Goal: Check status: Check status

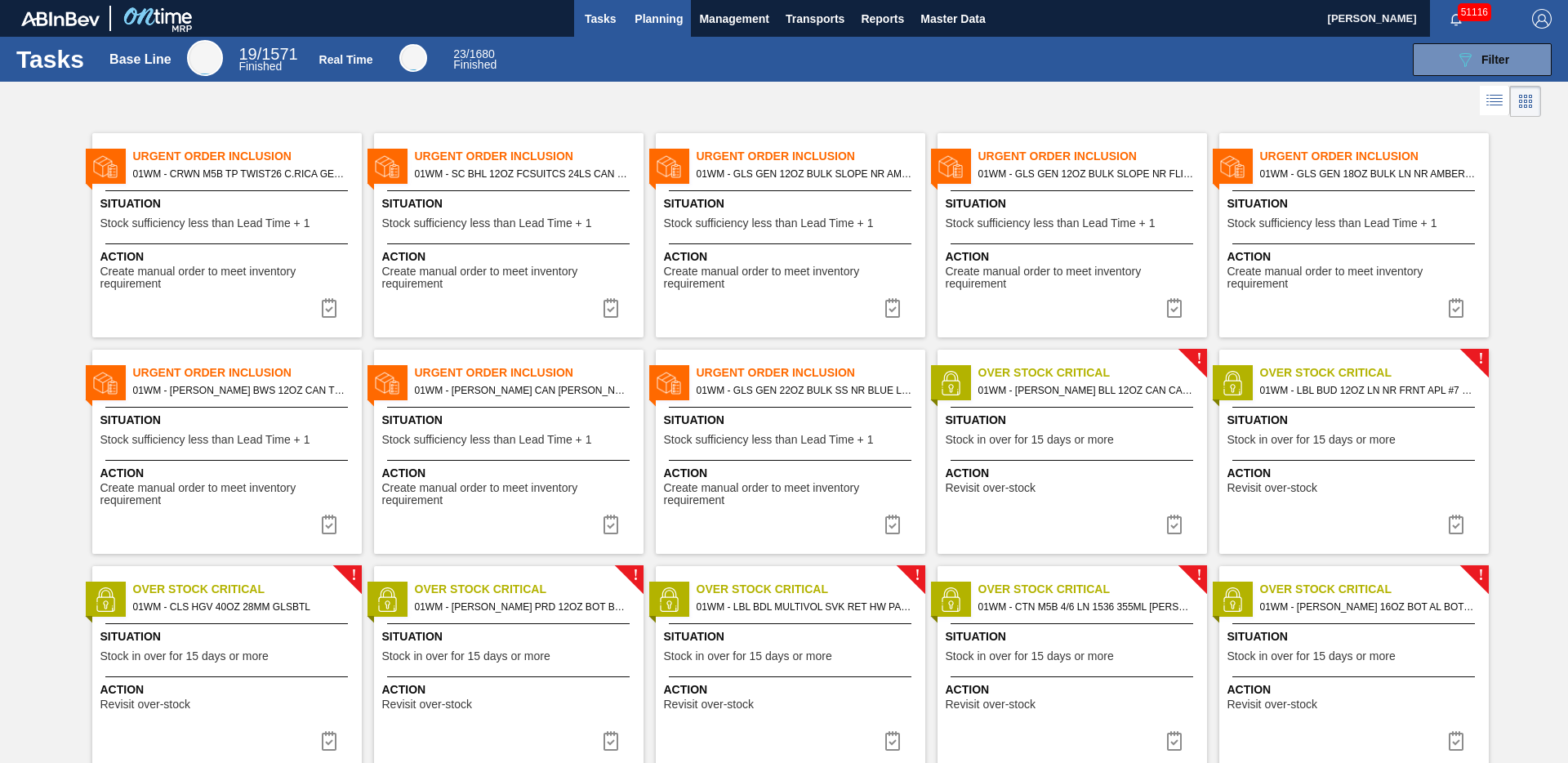
click at [669, 18] on span "Planning" at bounding box center [658, 18] width 48 height 19
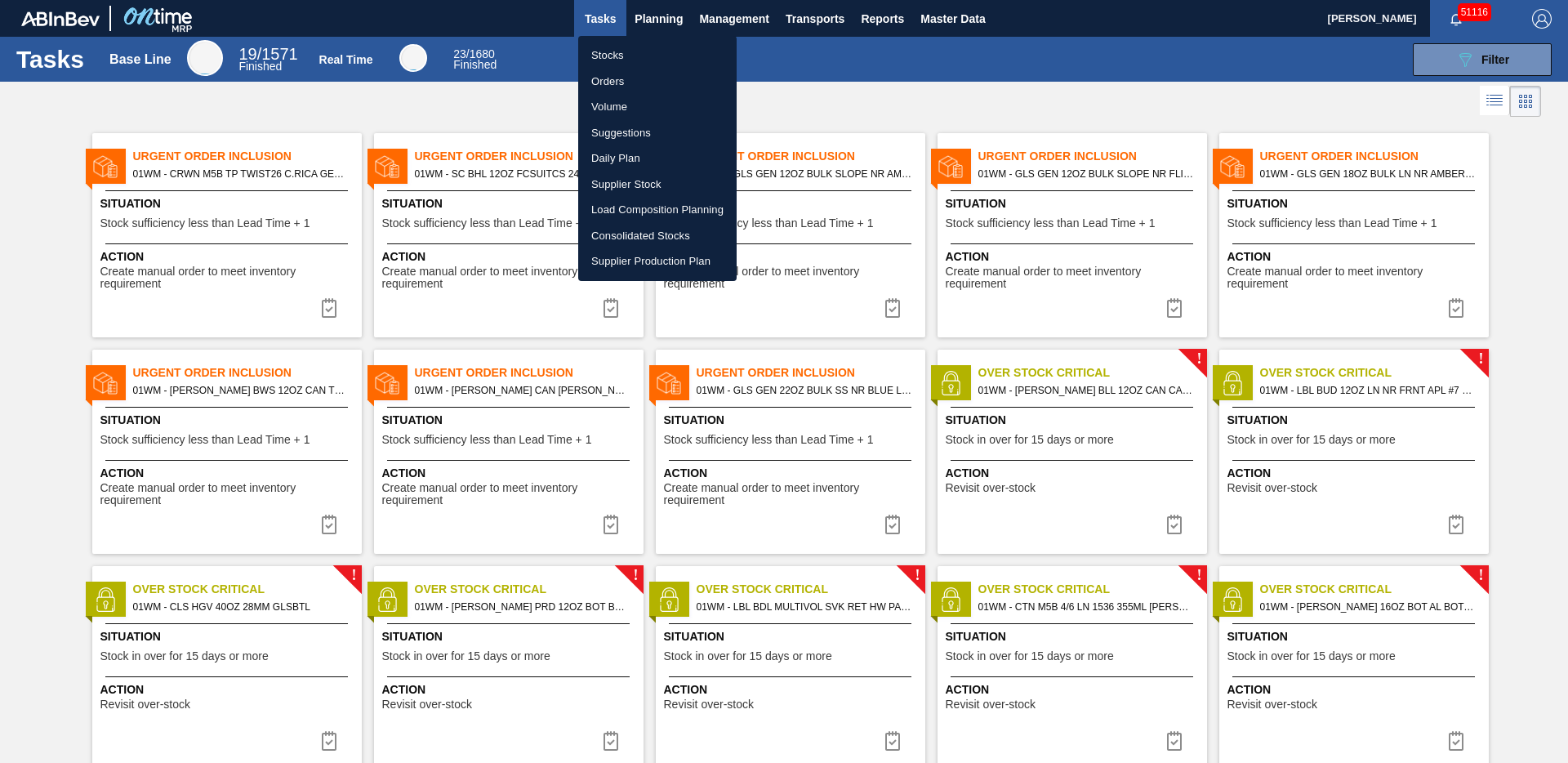
click at [619, 60] on li "Stocks" at bounding box center [657, 55] width 159 height 26
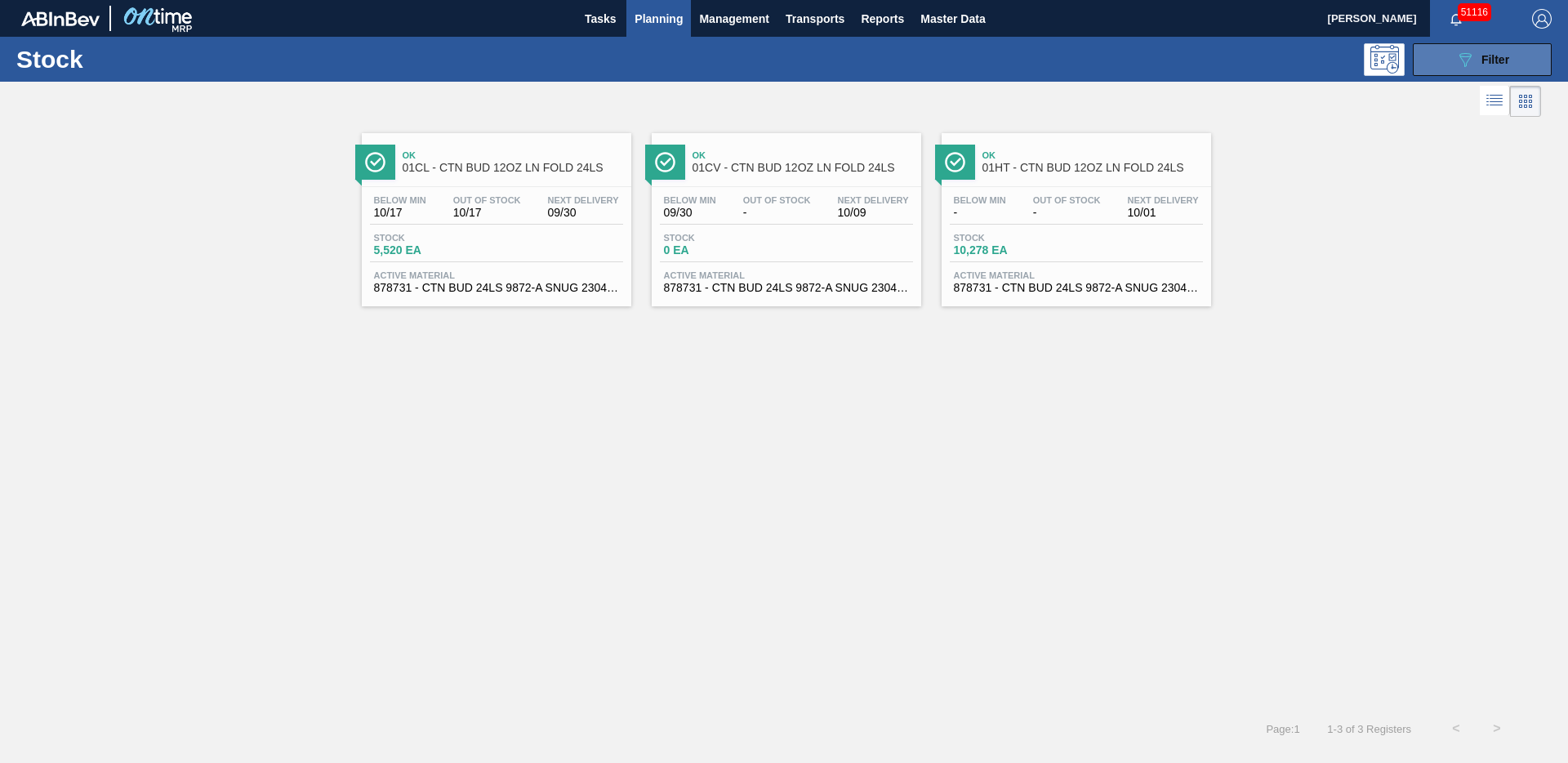
click at [1473, 65] on icon "089F7B8B-B2A5-4AFE-B5C0-19BA573D28AC" at bounding box center [1464, 59] width 19 height 19
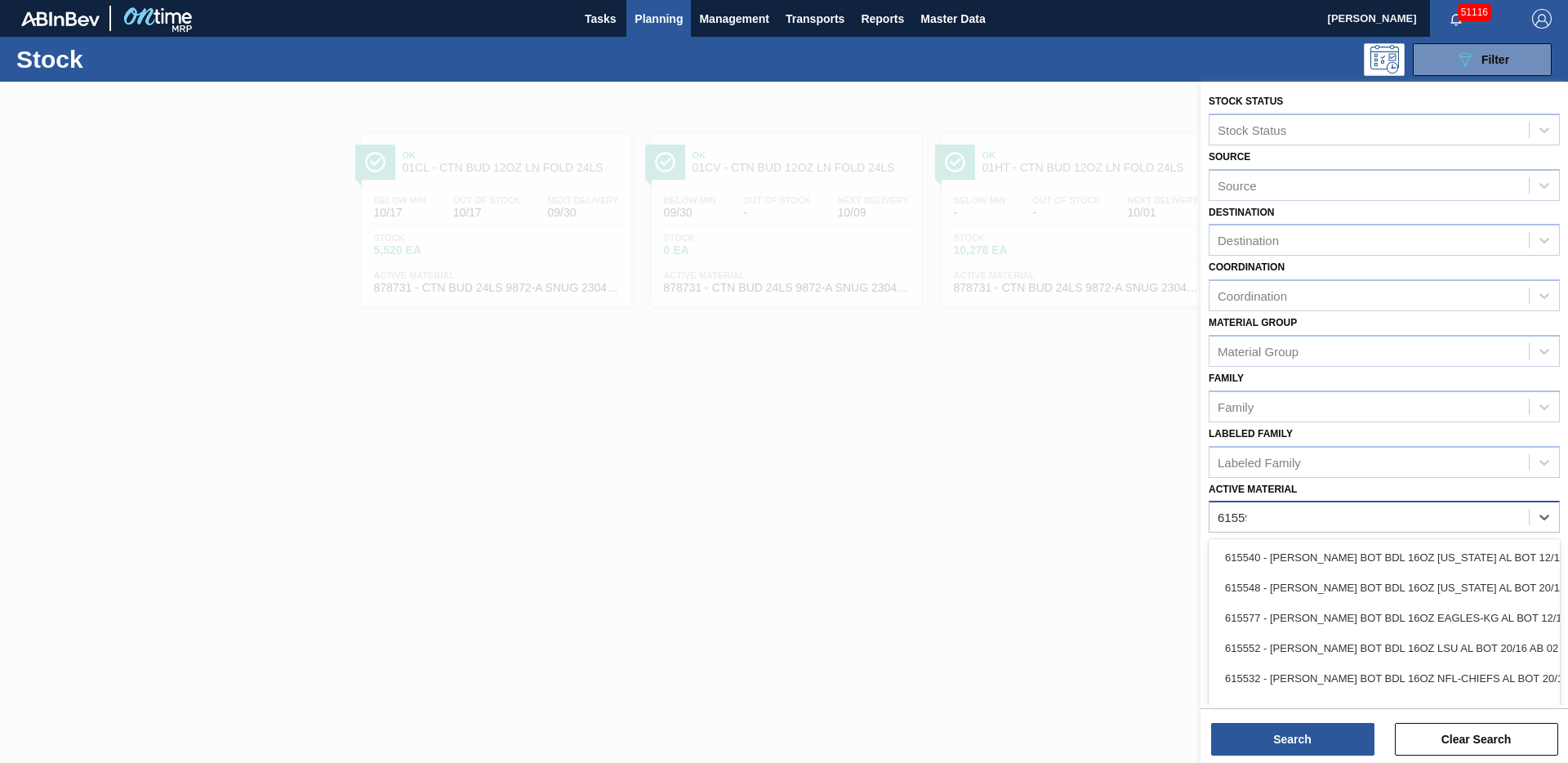
type Material "615597"
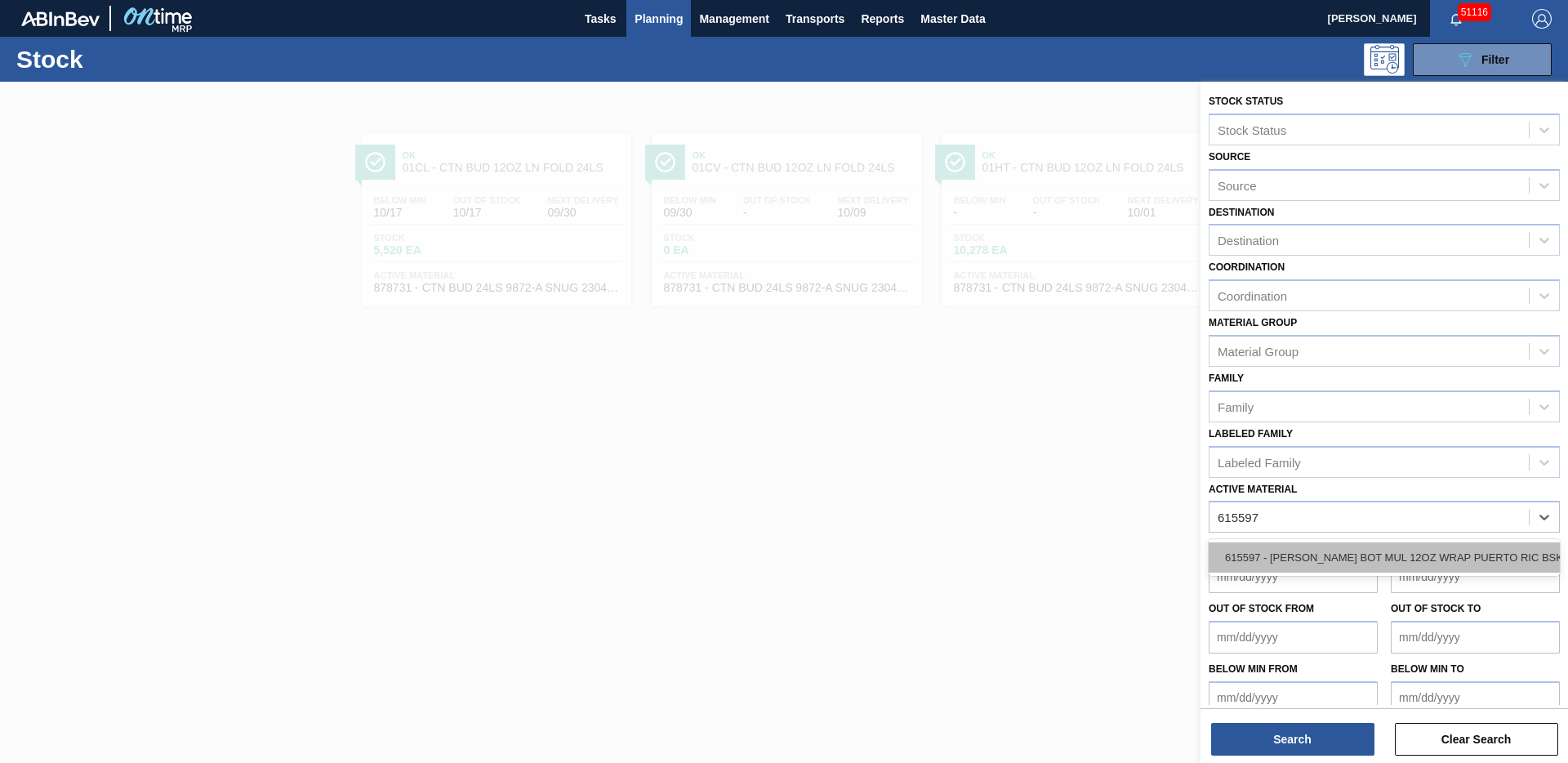
click at [1503, 553] on div "615597 - [PERSON_NAME] BOT MUL 12OZ WRAP PUERTO RIC BSKT 6" at bounding box center [1383, 557] width 352 height 30
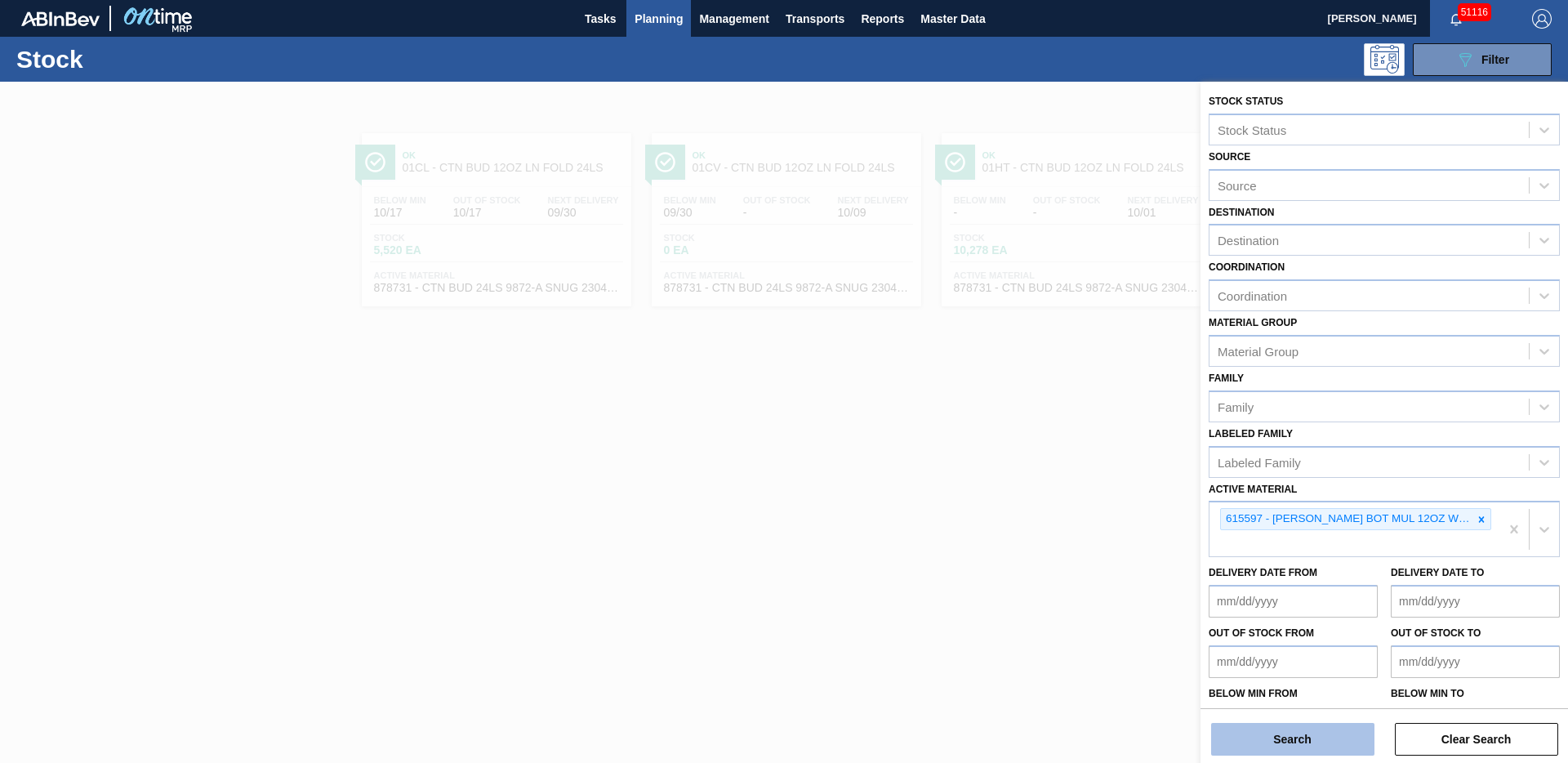
click at [1298, 750] on button "Search" at bounding box center [1292, 739] width 164 height 33
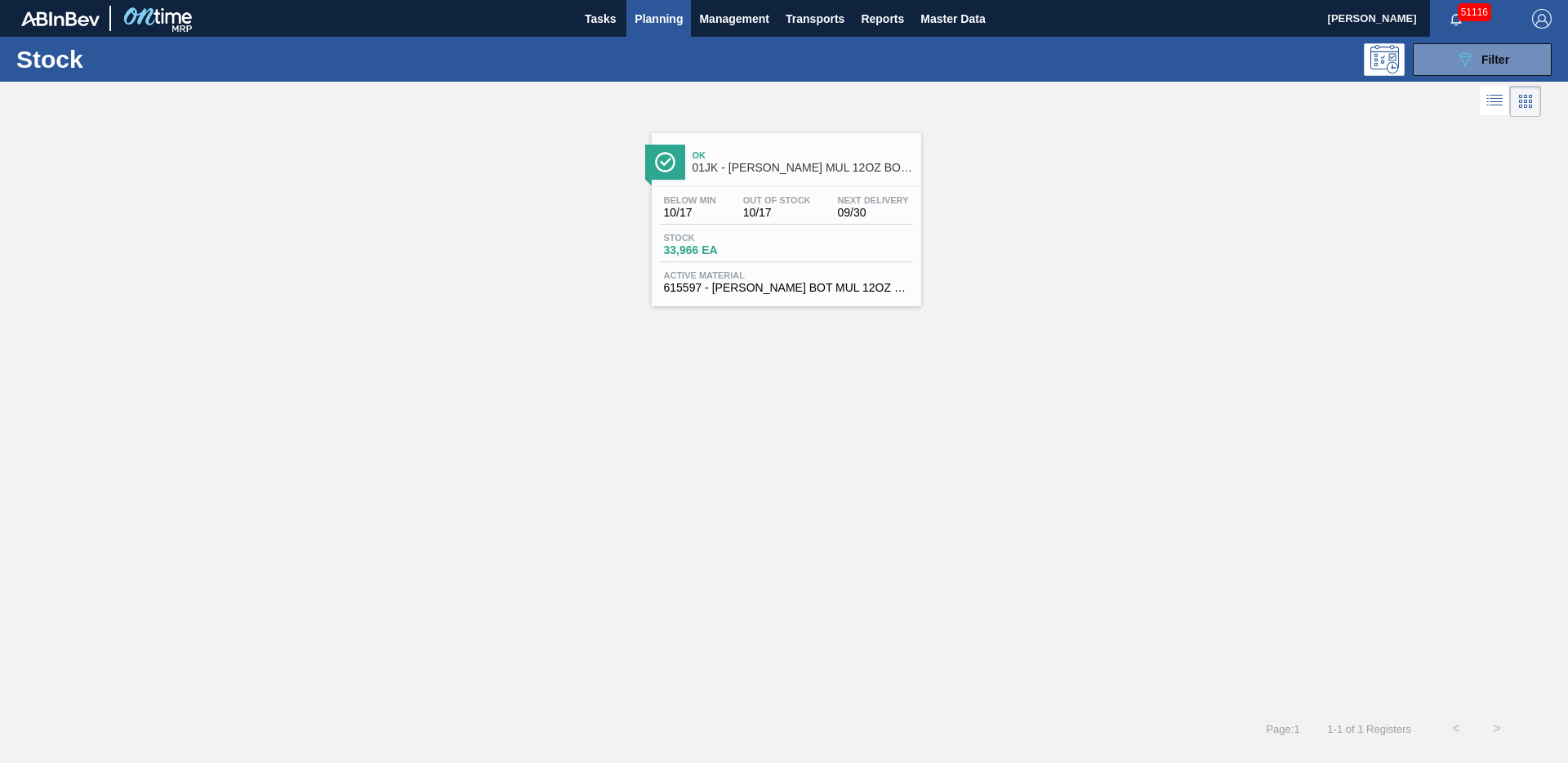
click at [794, 154] on span "Ok" at bounding box center [802, 155] width 221 height 10
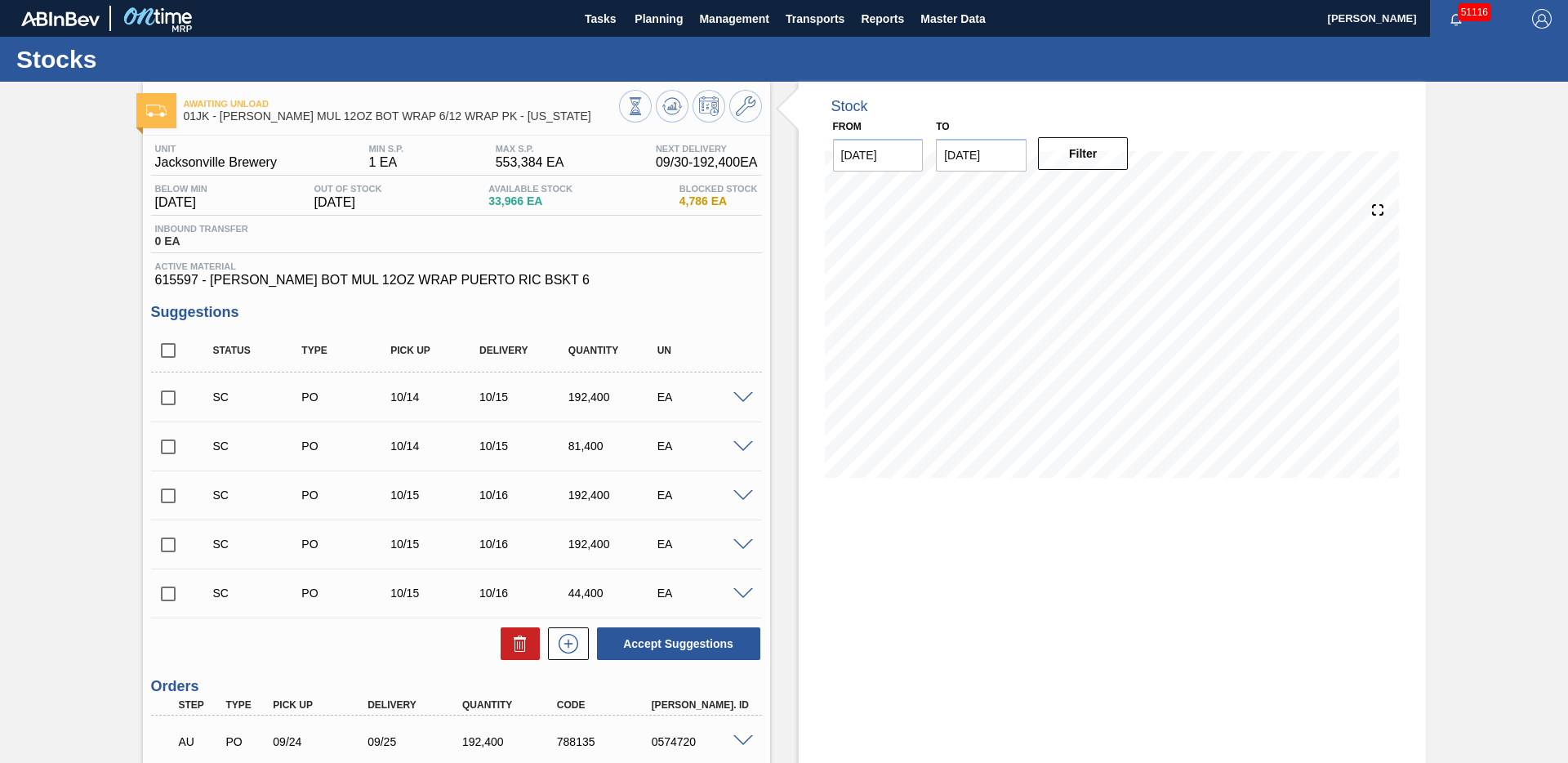
click at [977, 168] on input "[DATE]" at bounding box center [981, 154] width 91 height 33
click at [1114, 193] on button "Next Month" at bounding box center [1119, 195] width 12 height 12
click at [1088, 356] on div "28" at bounding box center [1088, 353] width 22 height 22
type input "[DATE]"
click at [1065, 168] on button "Filter" at bounding box center [1083, 154] width 91 height 33
